Goal: Information Seeking & Learning: Check status

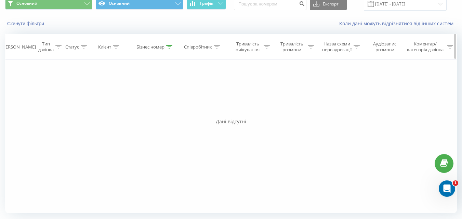
click at [169, 48] on icon at bounding box center [169, 46] width 6 height 3
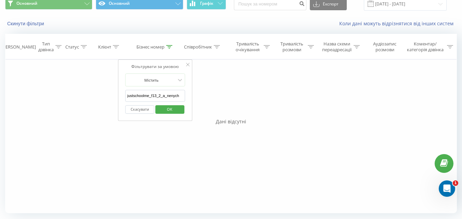
click at [163, 95] on input "justschoolme_f13_2_a_nenych" at bounding box center [155, 96] width 60 height 12
paste input "ustschoolme_f20_1_k_zhyltsova"
type input "ustschoolme_f20_1_k_zhyltsova"
click at [172, 109] on span "OK" at bounding box center [169, 109] width 19 height 11
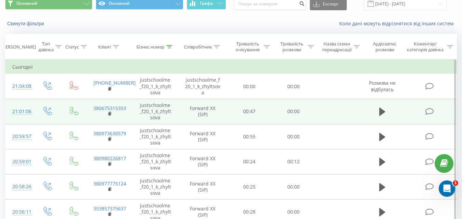
scroll to position [160, 0]
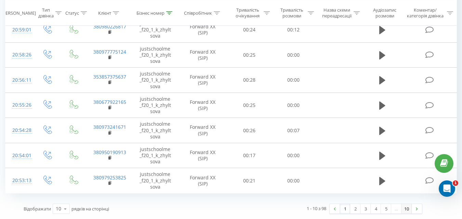
click at [409, 210] on link "10" at bounding box center [406, 209] width 10 height 10
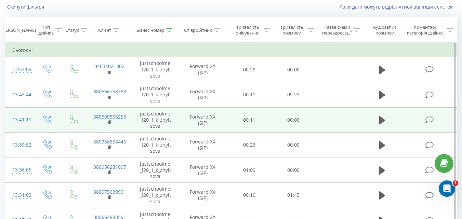
scroll to position [110, 0]
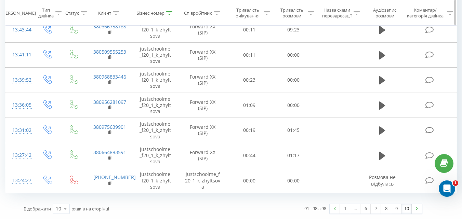
click at [167, 15] on div at bounding box center [169, 13] width 6 height 6
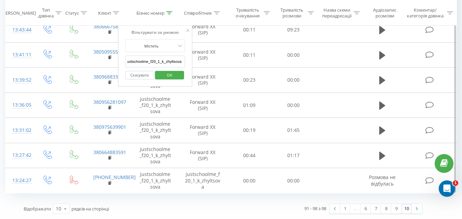
click at [156, 62] on input "ustschoolme_f20_1_k_zhyltsova" at bounding box center [155, 62] width 60 height 12
paste input "justschoolme_f17_3_a_boncheva"
type input "justschoolme_f17_3_a_boncheva"
click at [170, 76] on span "OK" at bounding box center [169, 74] width 19 height 11
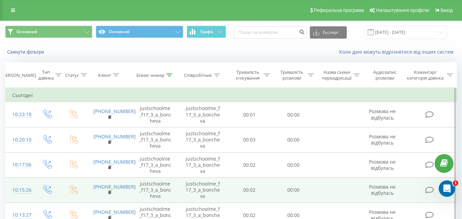
scroll to position [160, 0]
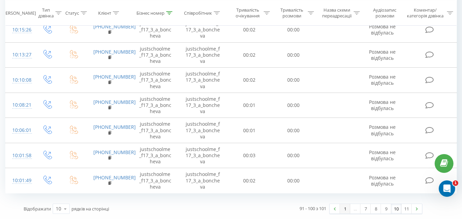
click at [344, 211] on link "1" at bounding box center [345, 209] width 10 height 10
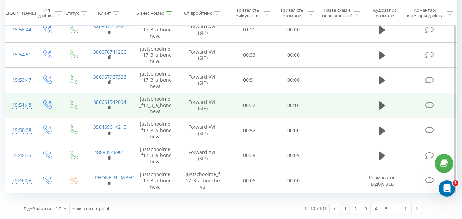
scroll to position [24, 0]
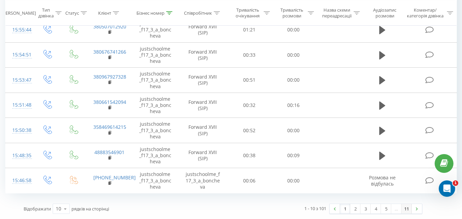
click at [408, 210] on link "11" at bounding box center [406, 209] width 10 height 10
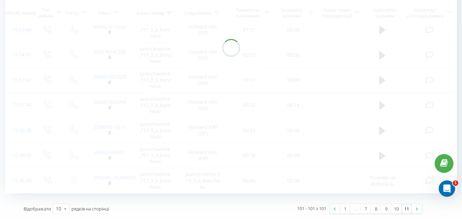
scroll to position [45, 0]
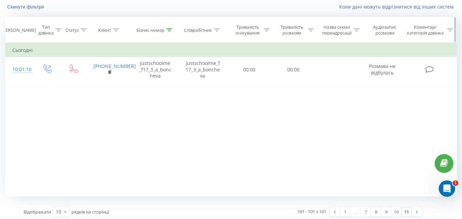
click at [170, 32] on div at bounding box center [169, 30] width 6 height 6
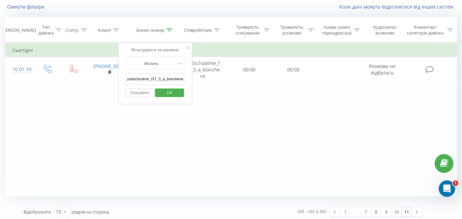
click at [174, 78] on input "justschoolme_f17_3_a_boncheva" at bounding box center [155, 79] width 60 height 12
paste input "justschoolme_f18_3_n_kolosovska"
type input "justschoolme_f18_3_n_kolosovska"
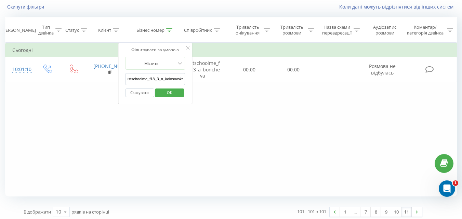
click at [168, 94] on span "OK" at bounding box center [169, 92] width 19 height 11
